Goal: Transaction & Acquisition: Purchase product/service

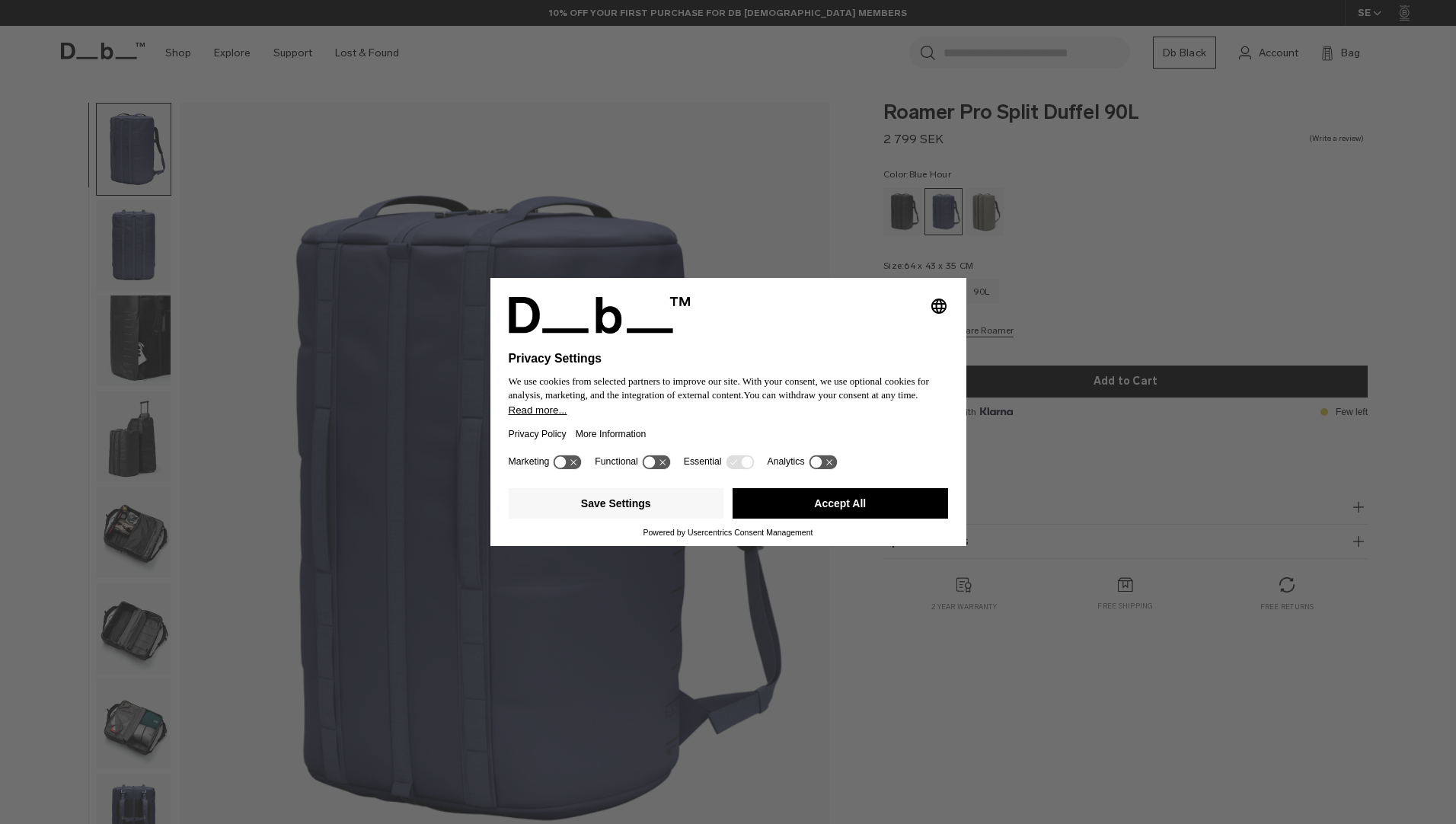
click at [842, 494] on button "Accept All" at bounding box center [840, 503] width 216 height 30
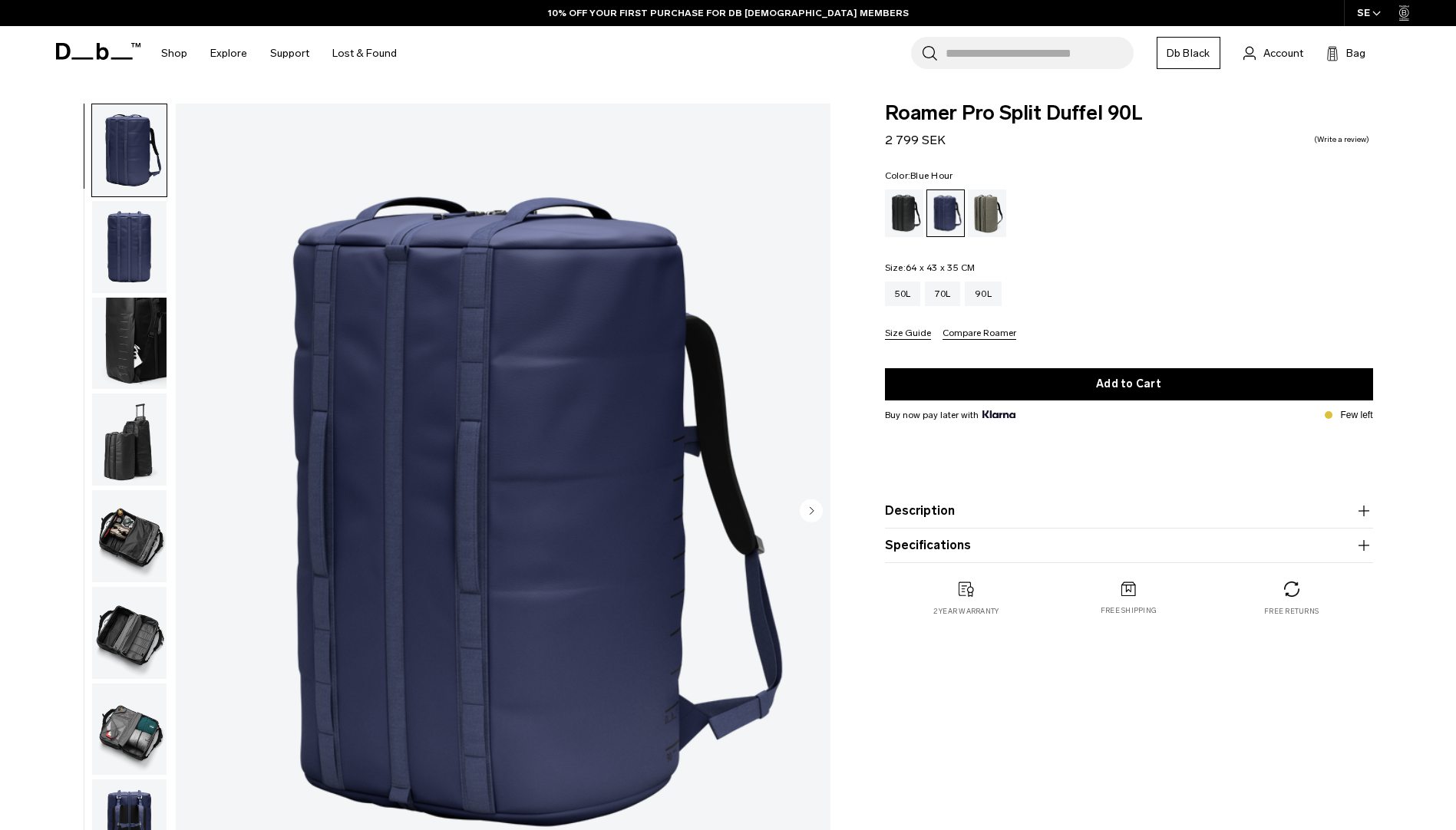
click at [133, 348] on img "button" at bounding box center [129, 344] width 75 height 92
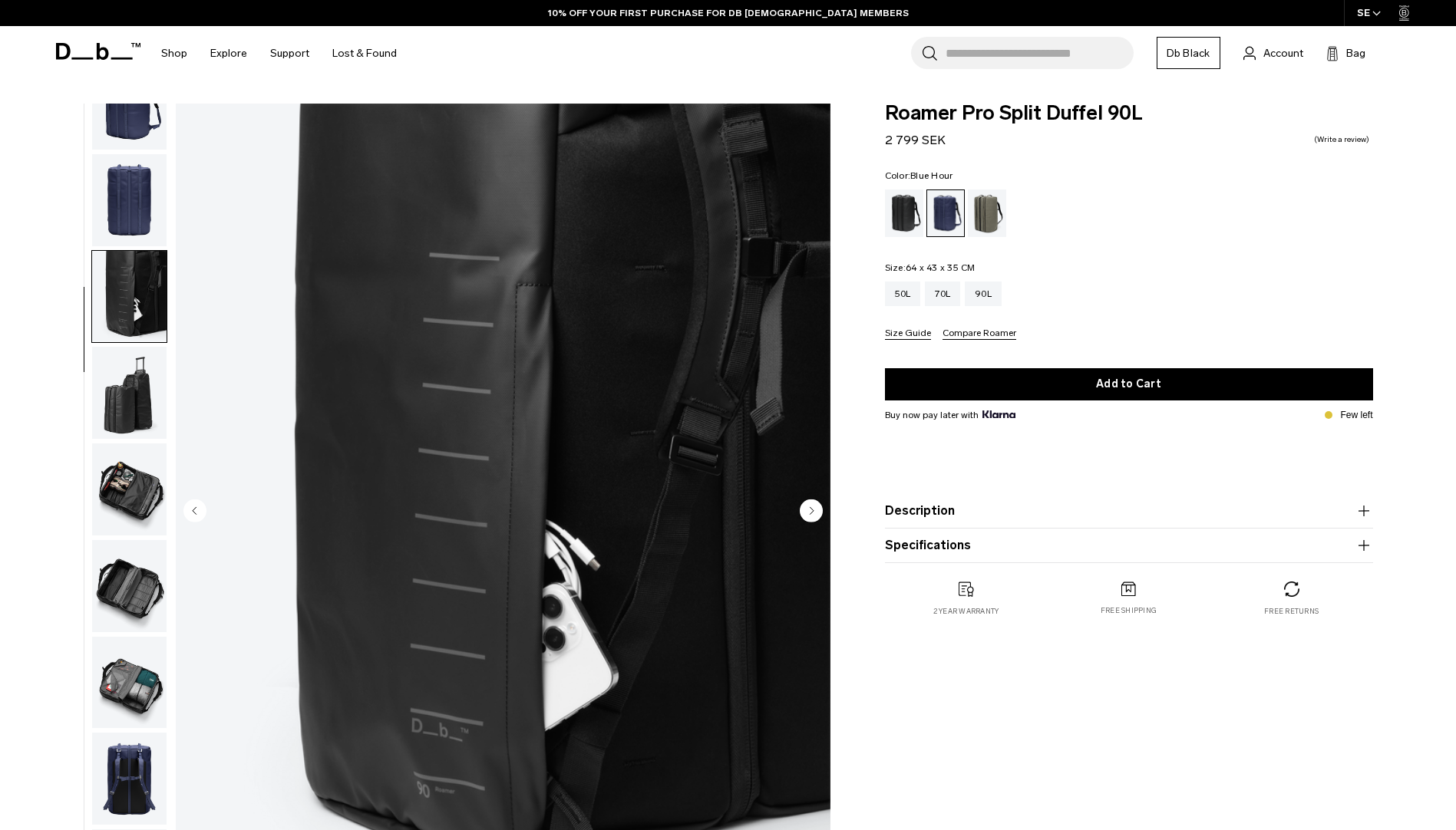
scroll to position [48, 0]
click at [129, 402] on img "button" at bounding box center [129, 392] width 75 height 92
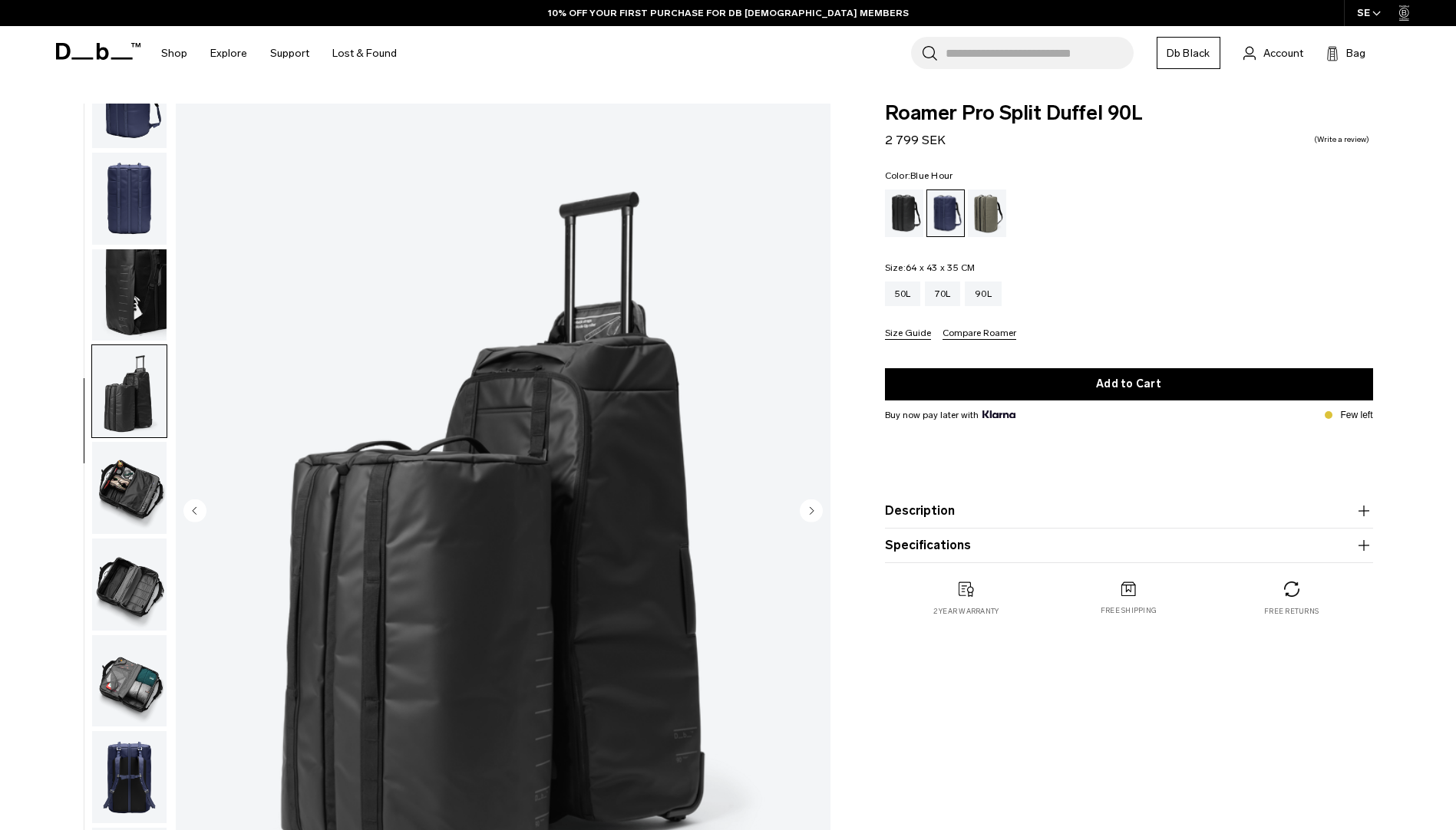
click at [123, 473] on img "button" at bounding box center [129, 488] width 75 height 92
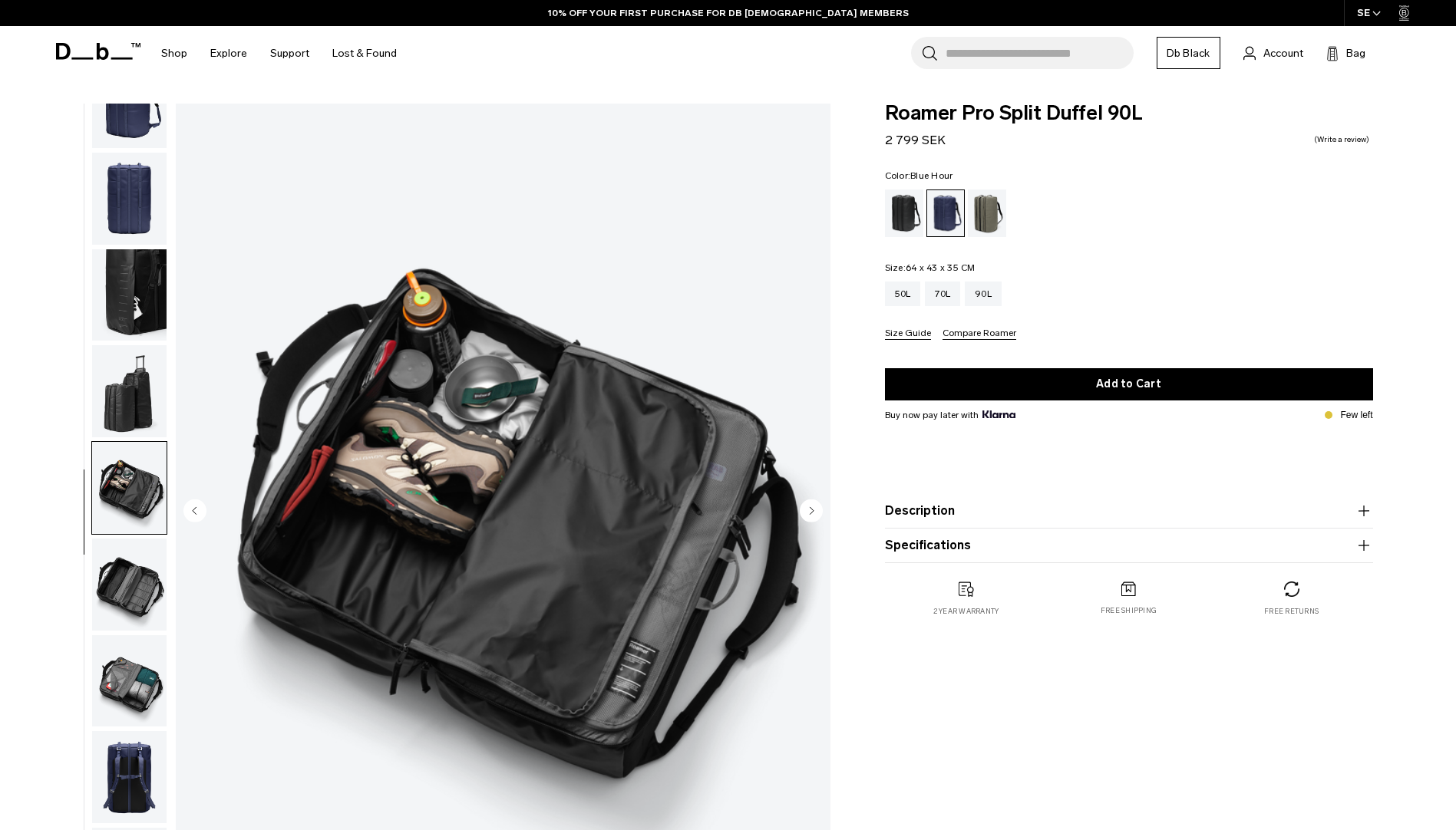
click at [134, 553] on img "button" at bounding box center [129, 585] width 75 height 92
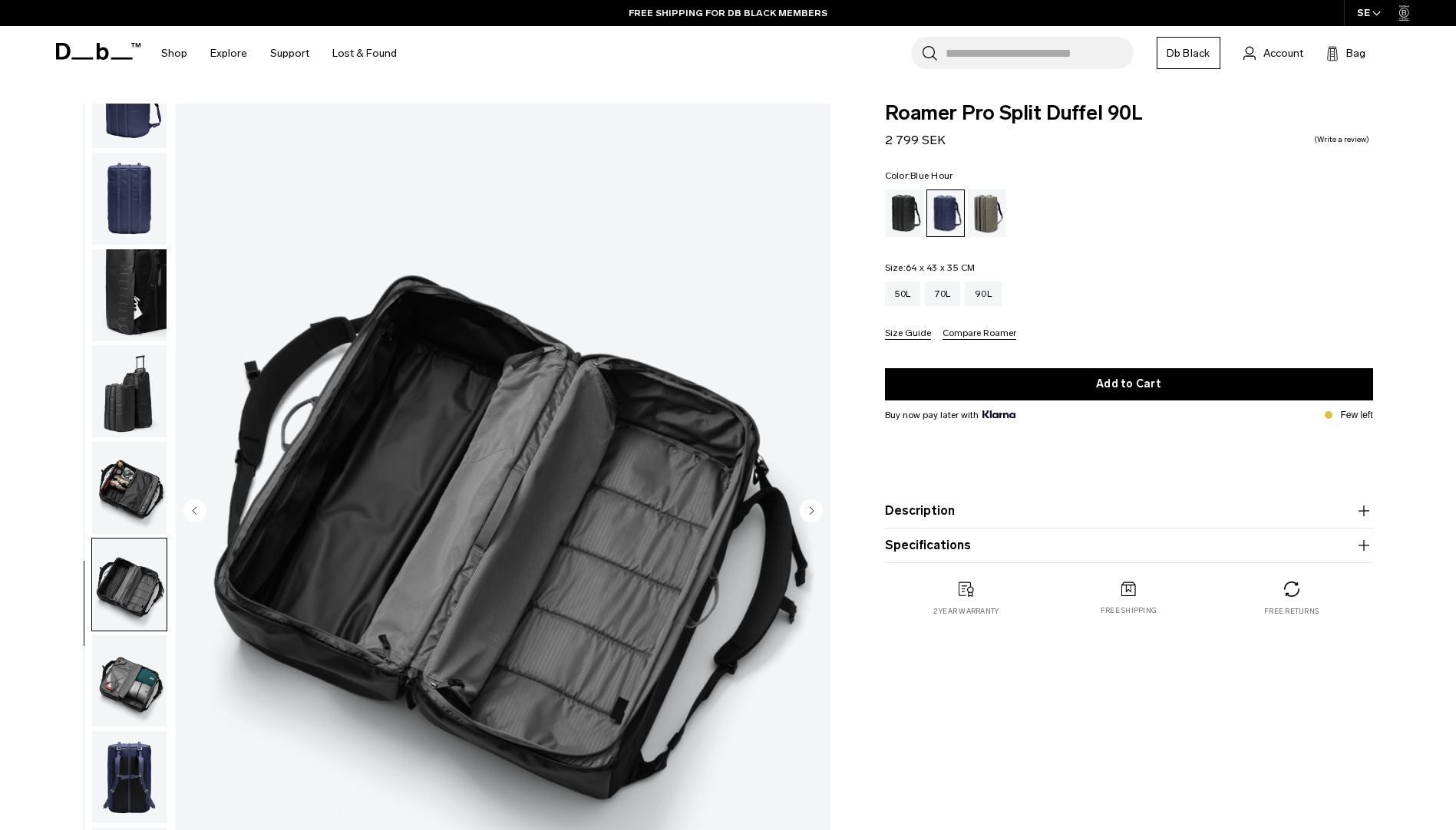
click at [131, 654] on img "button" at bounding box center [129, 681] width 75 height 92
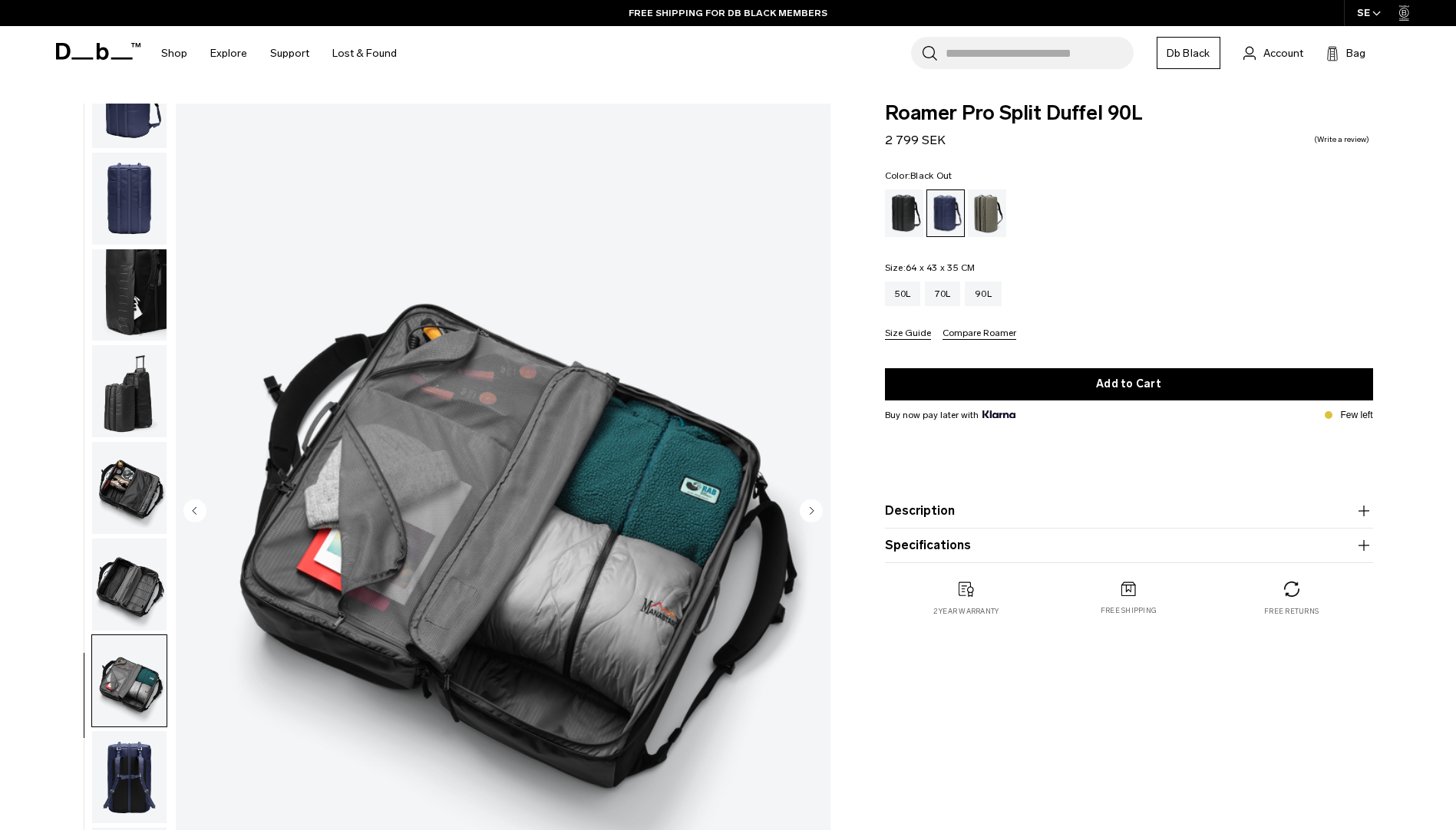
click at [906, 212] on div "Black Out" at bounding box center [904, 214] width 39 height 48
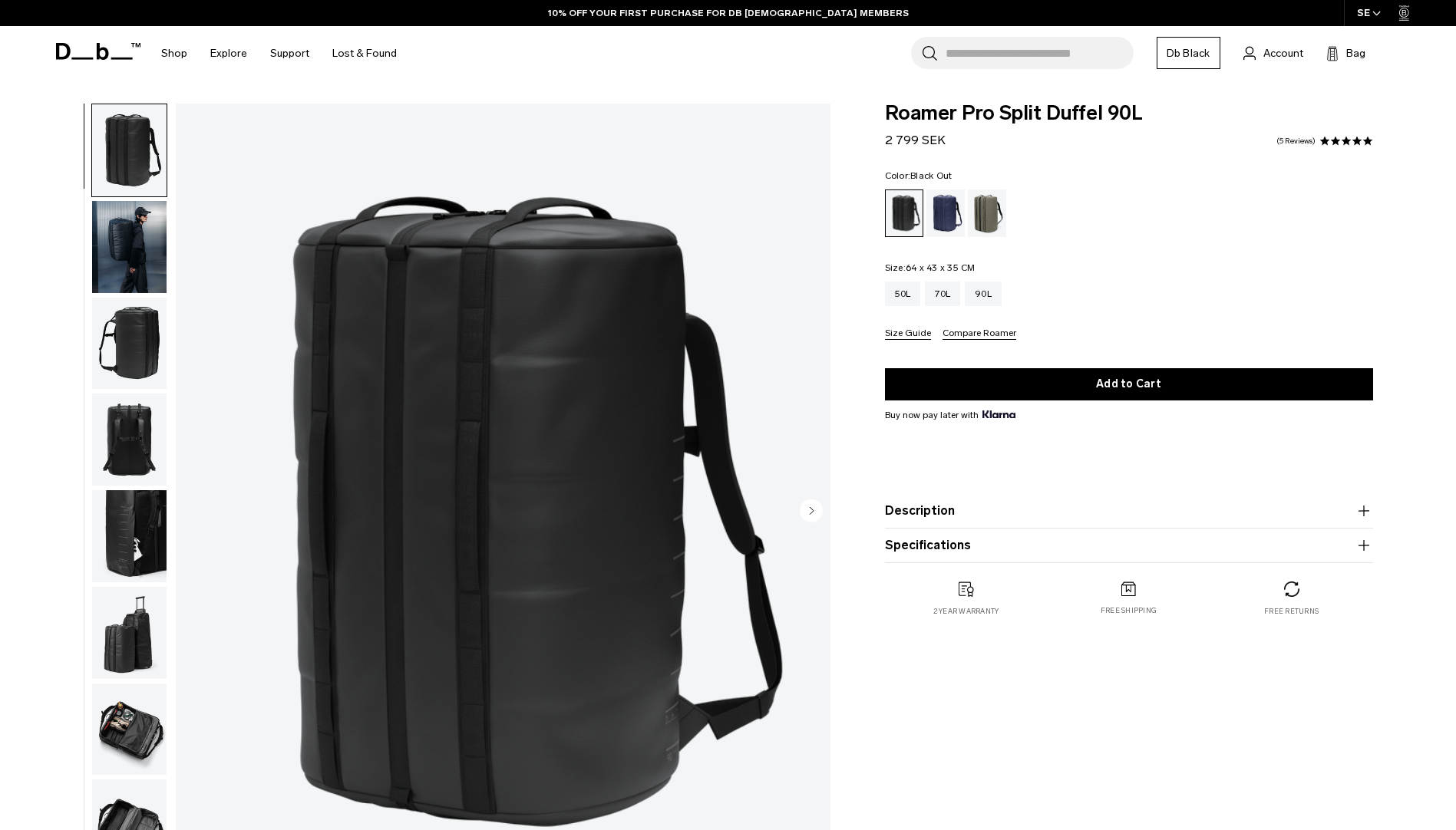
click at [128, 261] on img "button" at bounding box center [129, 247] width 75 height 92
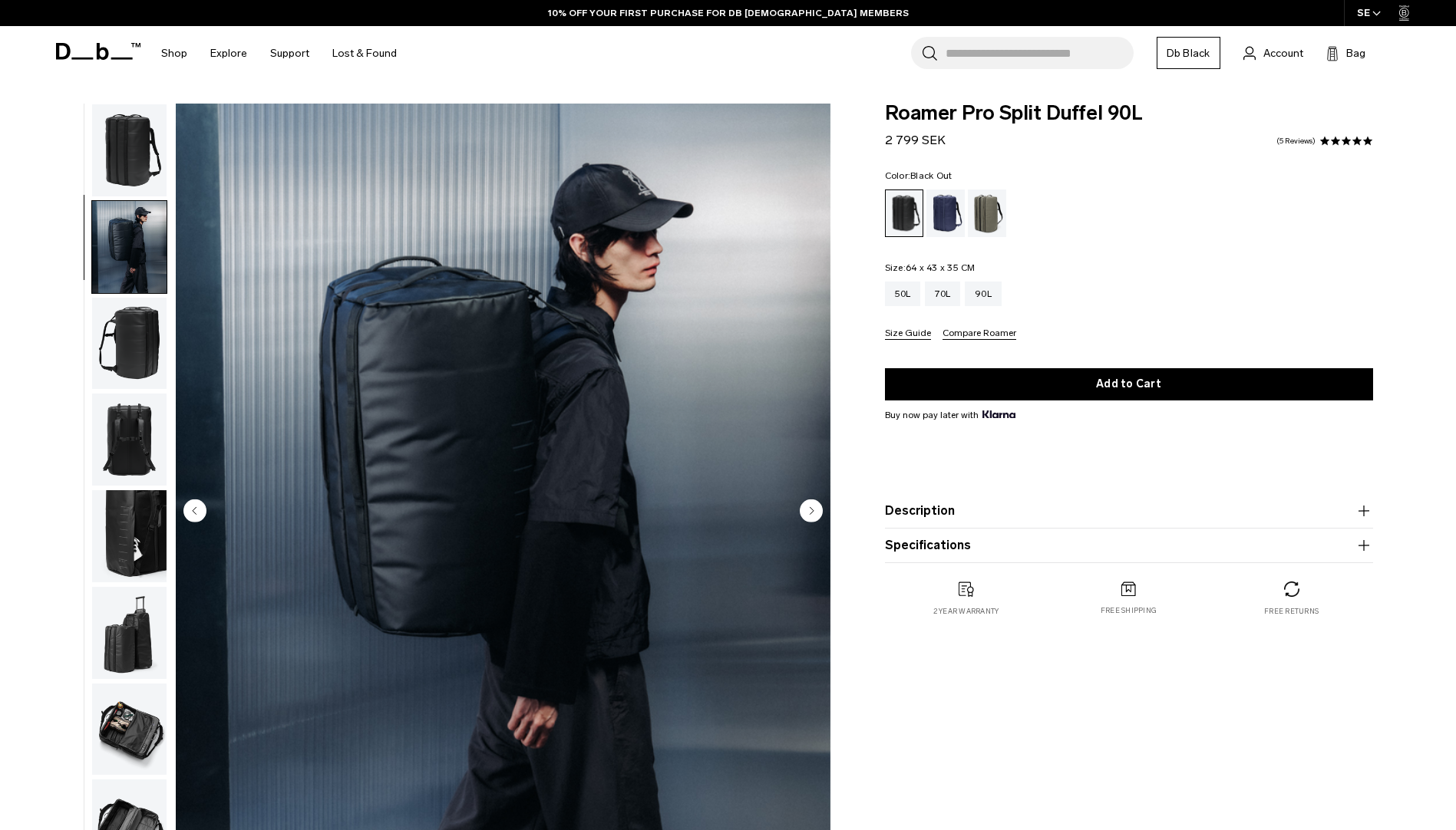
scroll to position [48, 0]
